Goal: Information Seeking & Learning: Learn about a topic

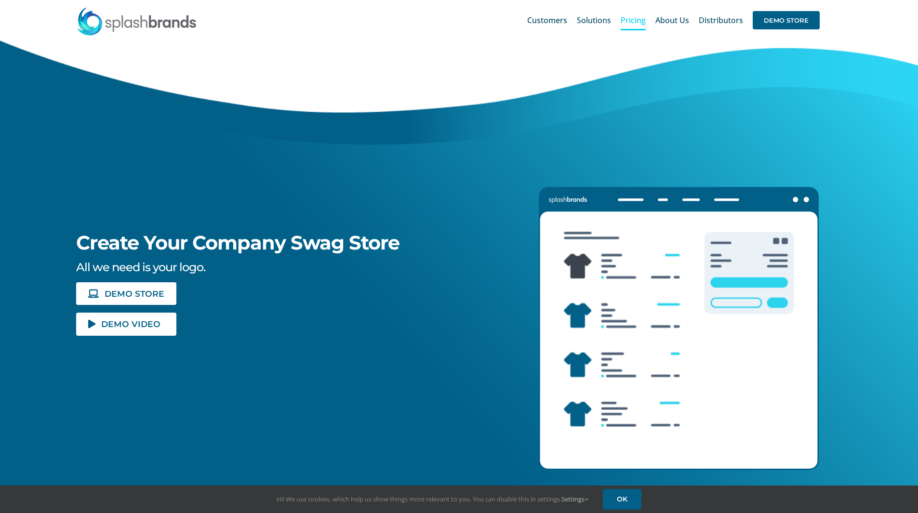
click at [631, 24] on span "Pricing" at bounding box center [633, 20] width 25 height 8
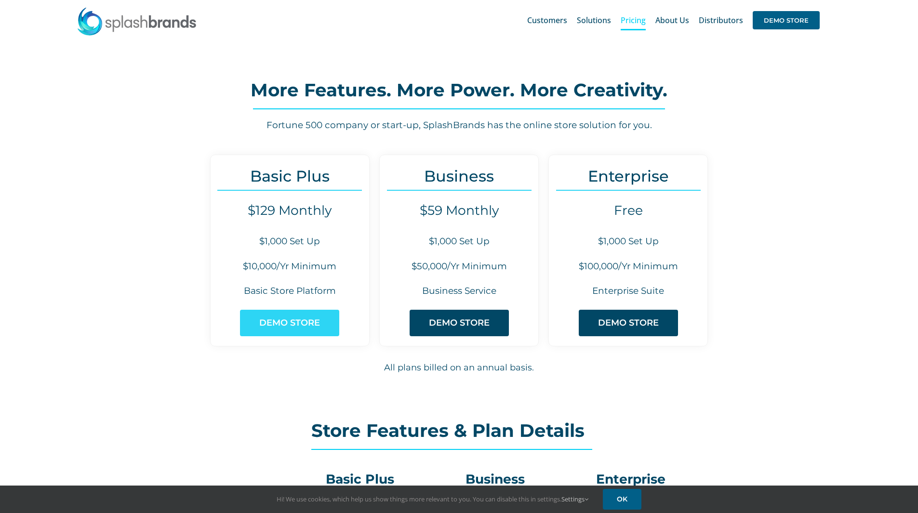
click at [284, 325] on span "DEMO STORE" at bounding box center [289, 323] width 61 height 10
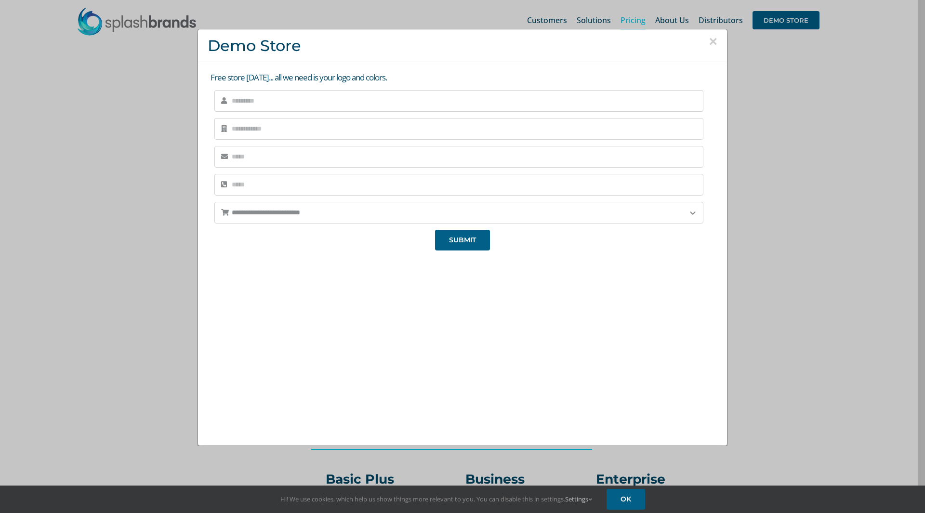
click at [711, 39] on button "×" at bounding box center [713, 41] width 9 height 14
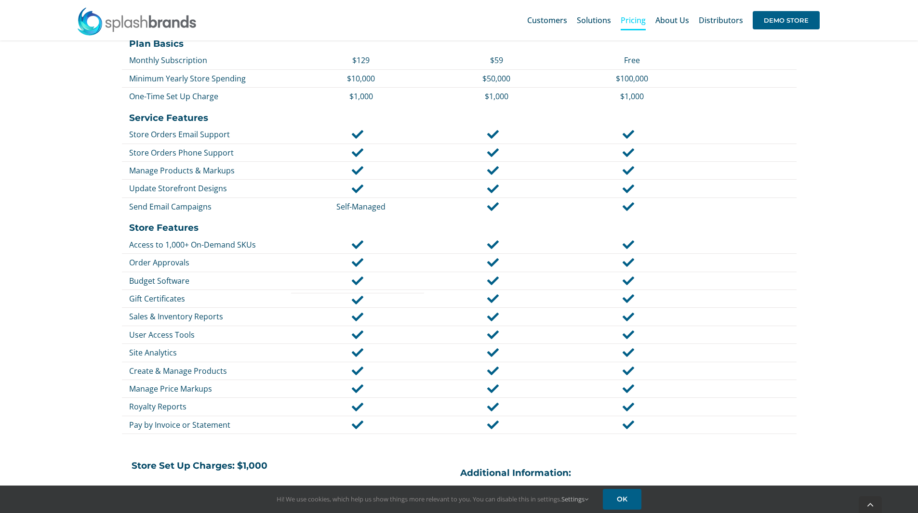
scroll to position [482, 0]
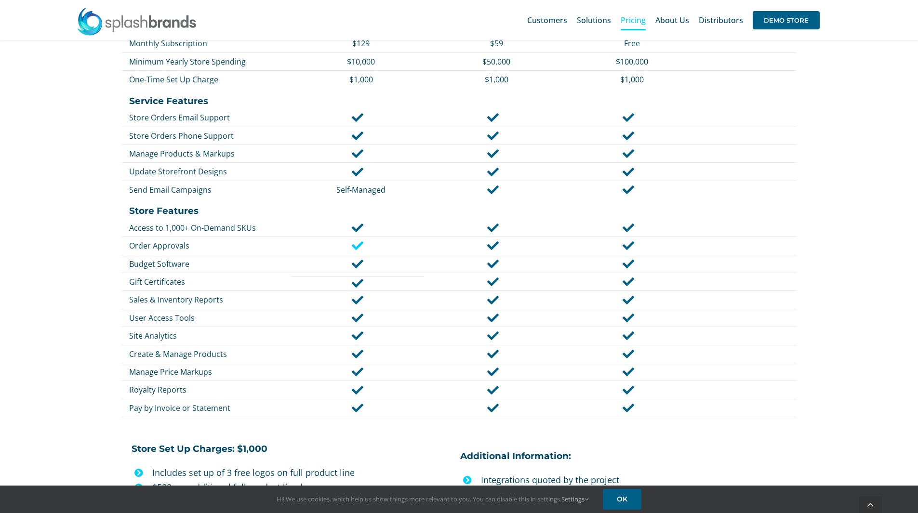
click at [356, 249] on icon at bounding box center [358, 246] width 12 height 12
click at [356, 248] on icon at bounding box center [358, 246] width 12 height 12
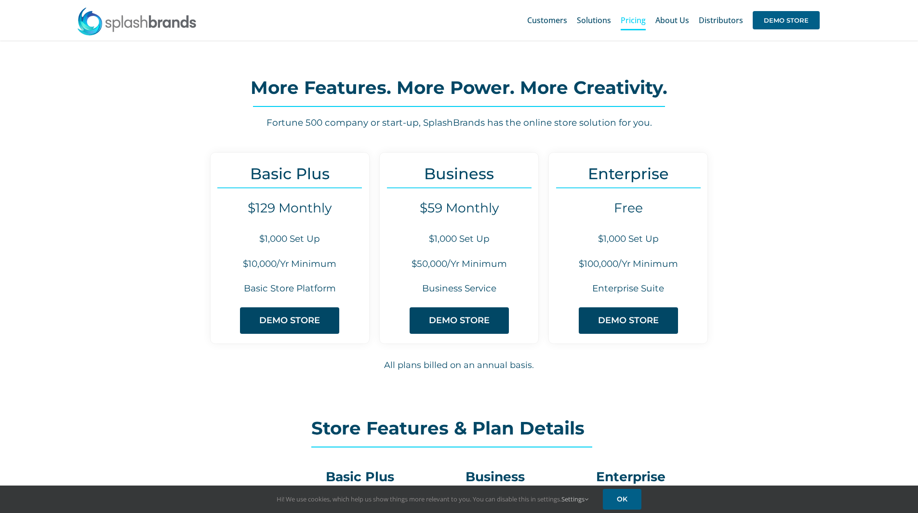
scroll to position [0, 0]
